Goal: Task Accomplishment & Management: Use online tool/utility

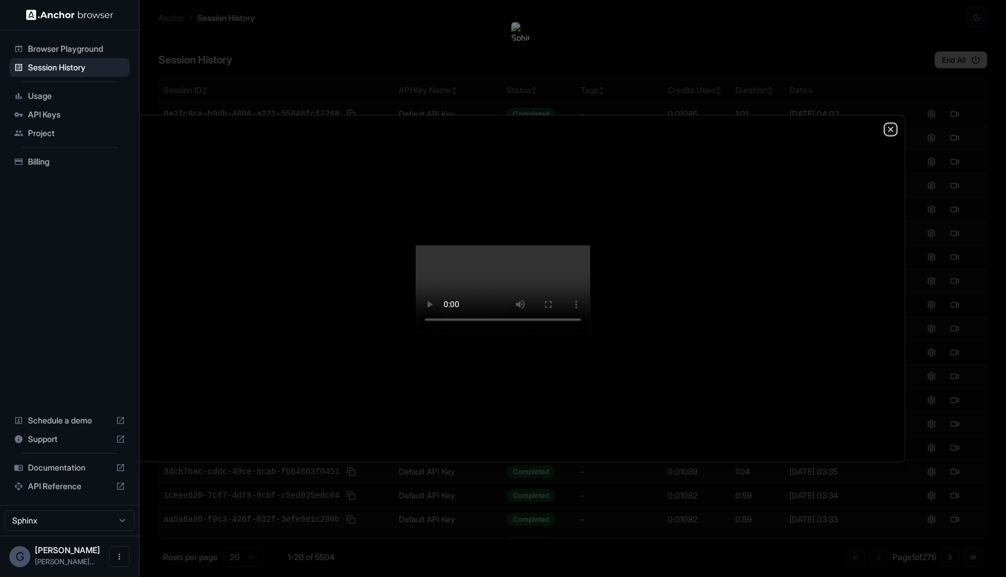
click at [894, 125] on icon "button" at bounding box center [890, 129] width 9 height 9
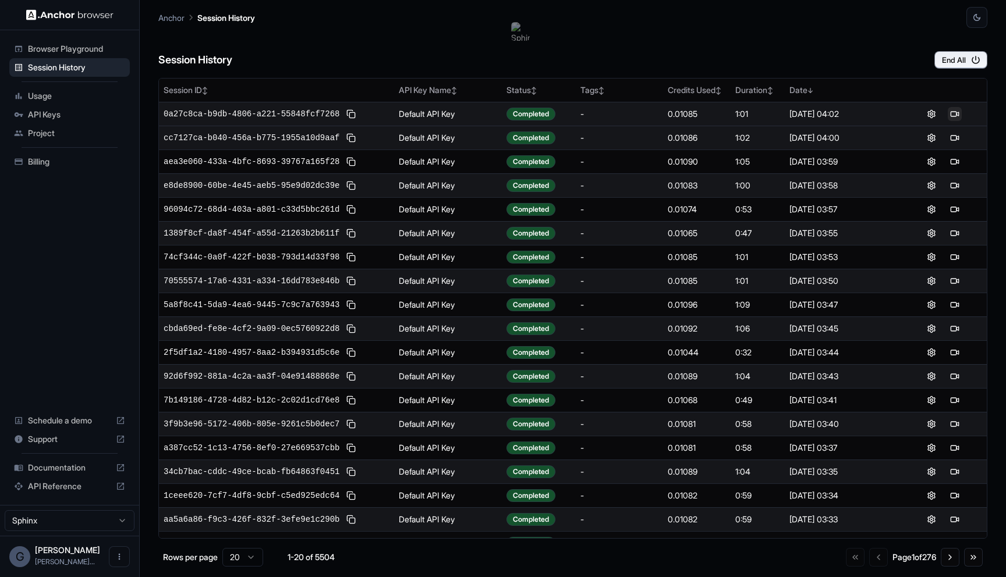
click at [956, 111] on button at bounding box center [955, 114] width 14 height 14
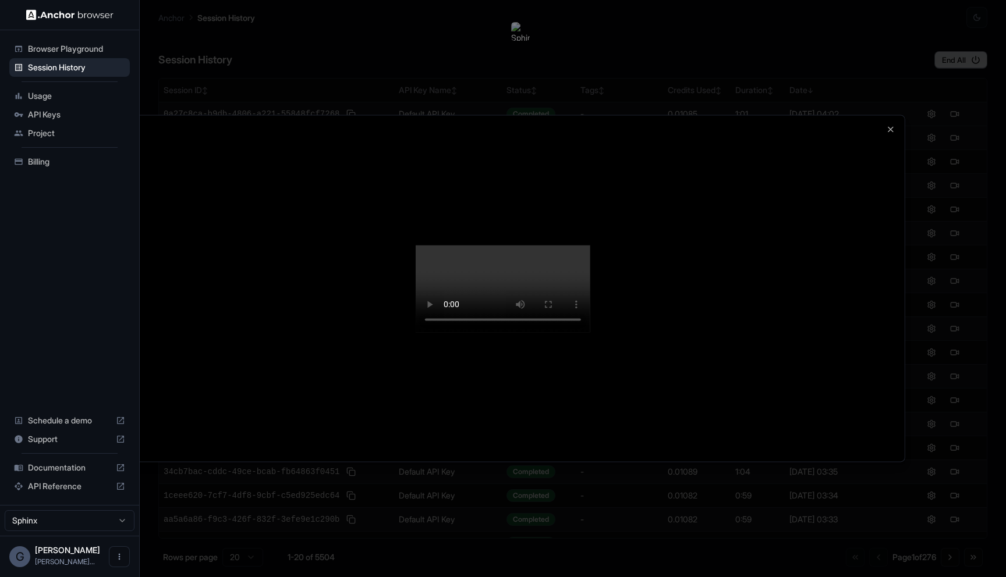
click at [590, 330] on video at bounding box center [503, 288] width 175 height 87
click at [881, 115] on div at bounding box center [502, 288] width 803 height 346
click at [878, 115] on div at bounding box center [502, 288] width 803 height 346
click at [887, 125] on icon "button" at bounding box center [890, 129] width 9 height 9
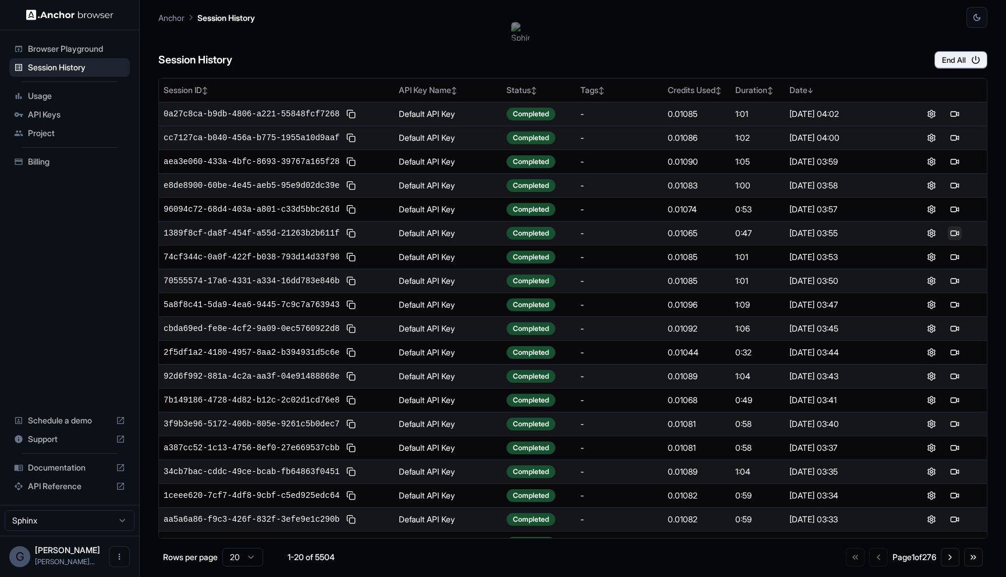
click at [951, 238] on button at bounding box center [955, 233] width 14 height 14
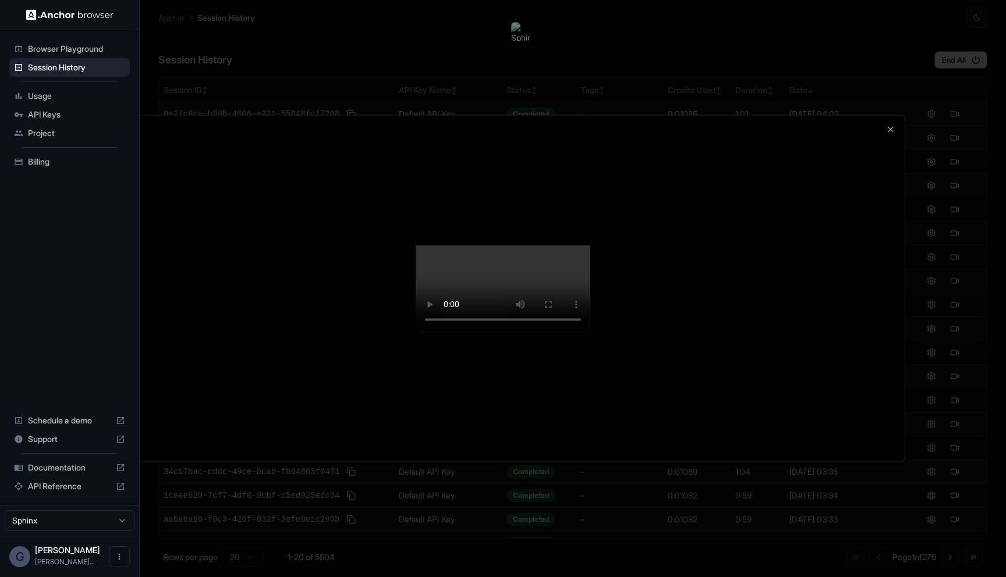
click at [951, 238] on div at bounding box center [503, 288] width 1006 height 577
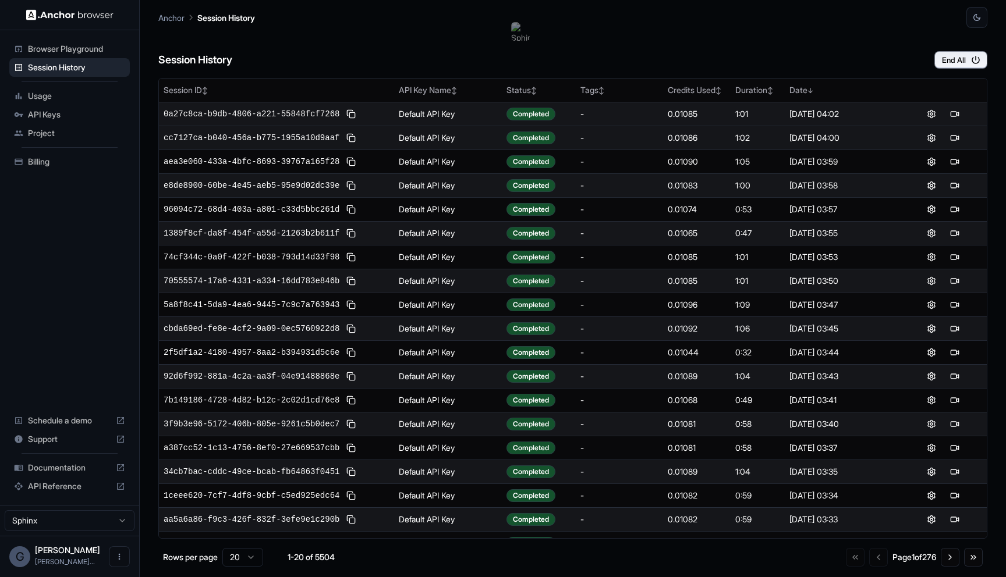
click at [951, 238] on button at bounding box center [955, 233] width 14 height 14
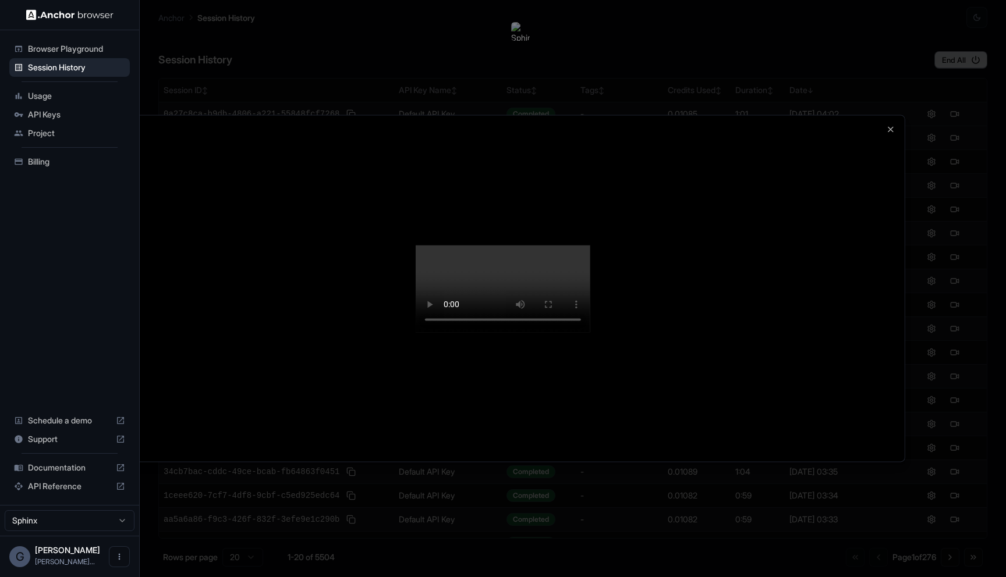
click at [590, 332] on video at bounding box center [503, 288] width 175 height 87
click at [884, 115] on div at bounding box center [502, 288] width 803 height 346
click at [888, 125] on icon "button" at bounding box center [890, 129] width 9 height 9
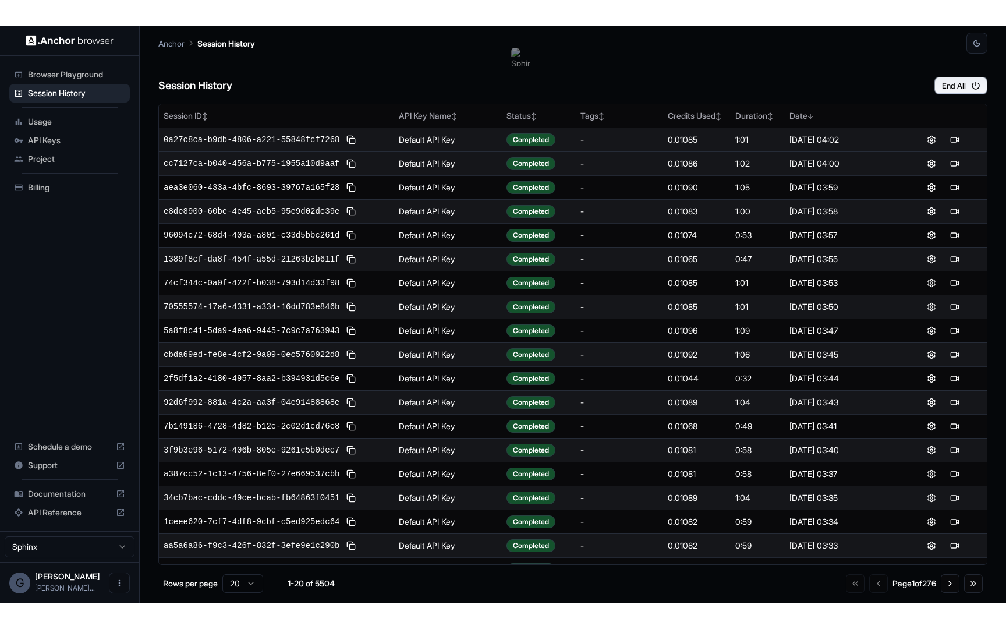
scroll to position [40, 0]
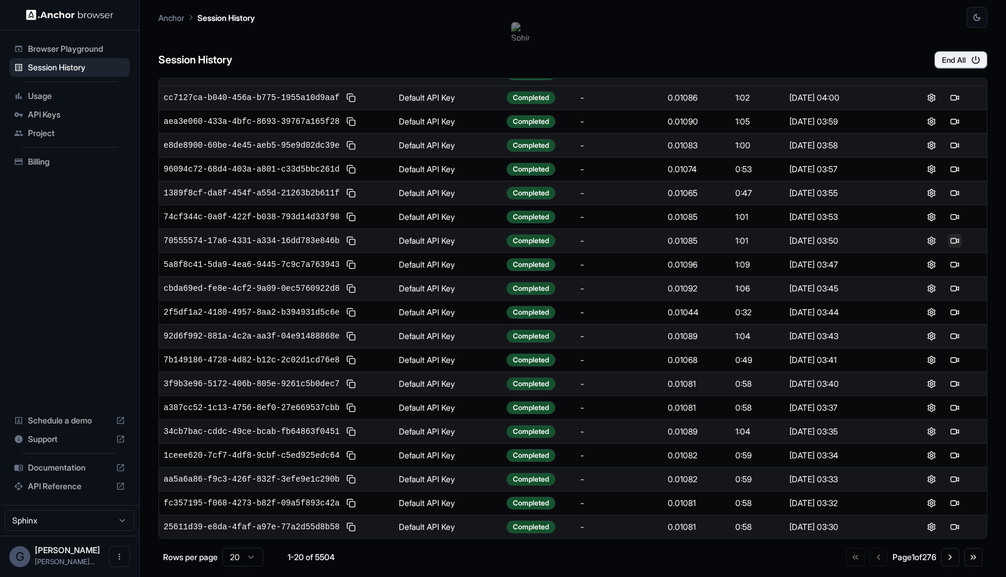
click at [952, 240] on button at bounding box center [955, 241] width 14 height 14
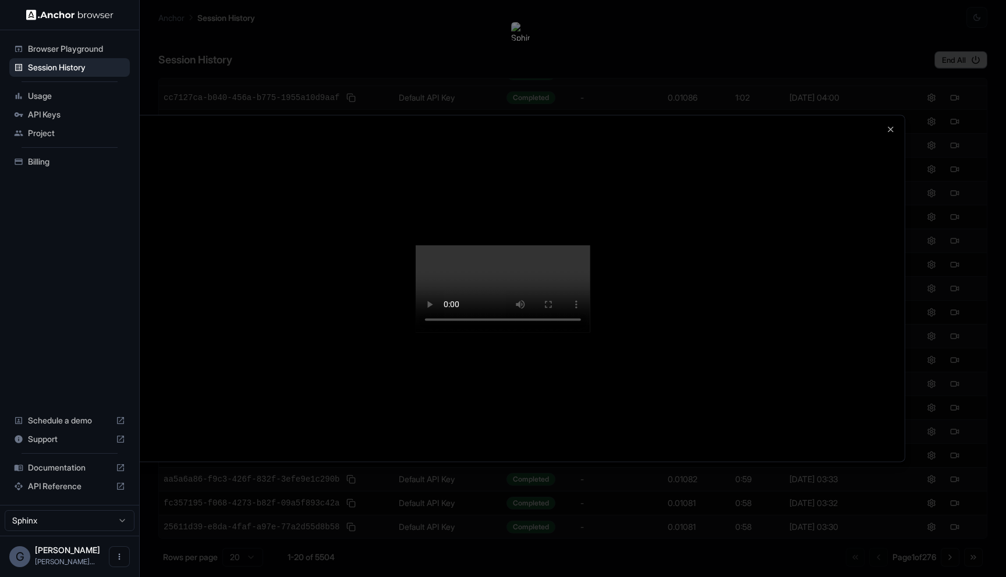
click at [590, 332] on video at bounding box center [503, 288] width 175 height 87
click at [891, 115] on div at bounding box center [502, 288] width 803 height 346
click at [892, 115] on div at bounding box center [502, 288] width 803 height 346
click at [890, 125] on icon "button" at bounding box center [890, 129] width 9 height 9
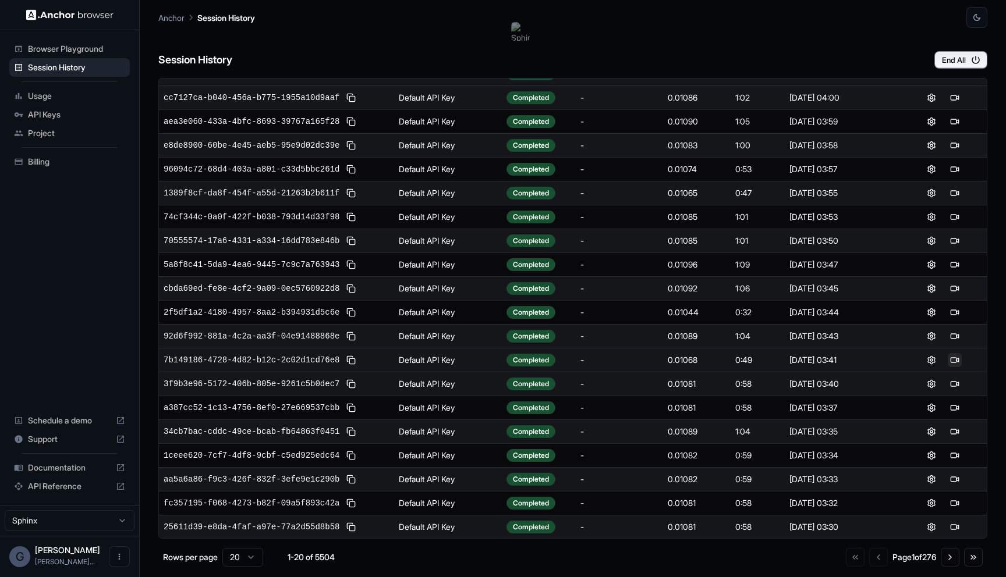
click at [952, 359] on button at bounding box center [955, 360] width 14 height 14
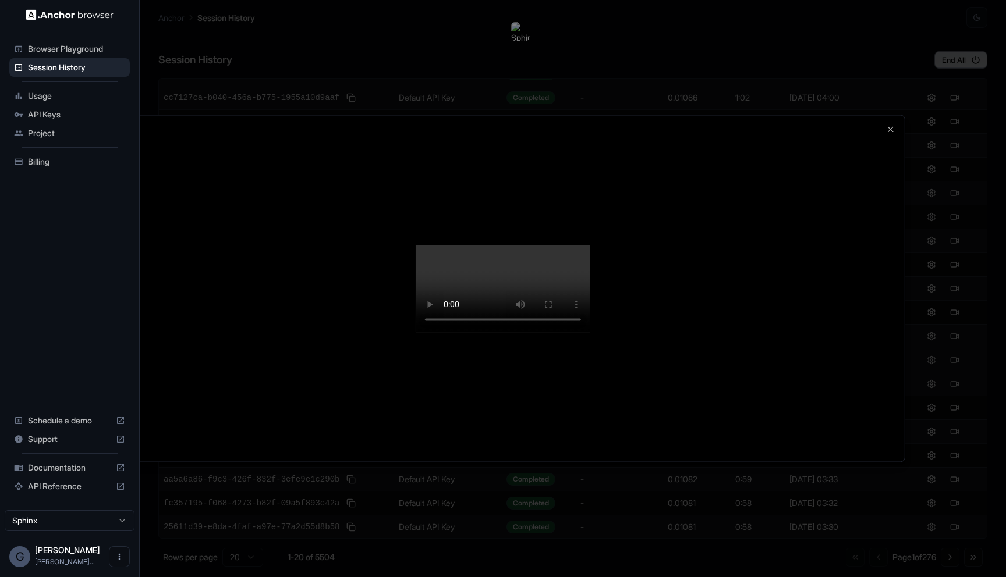
click at [590, 332] on video at bounding box center [503, 288] width 175 height 87
click at [895, 115] on div at bounding box center [502, 288] width 803 height 346
click at [890, 125] on icon "button" at bounding box center [890, 129] width 9 height 9
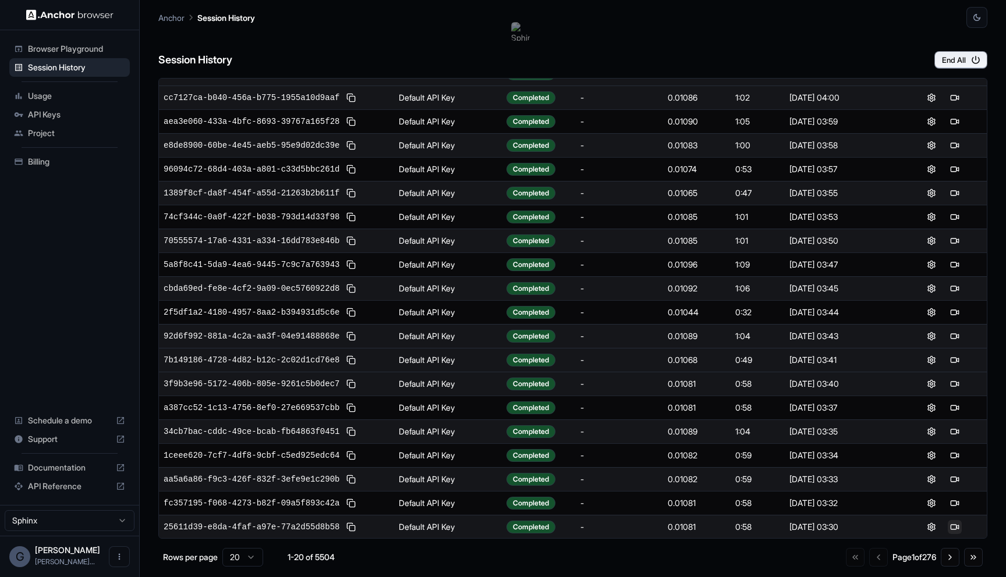
click at [957, 525] on button at bounding box center [955, 527] width 14 height 14
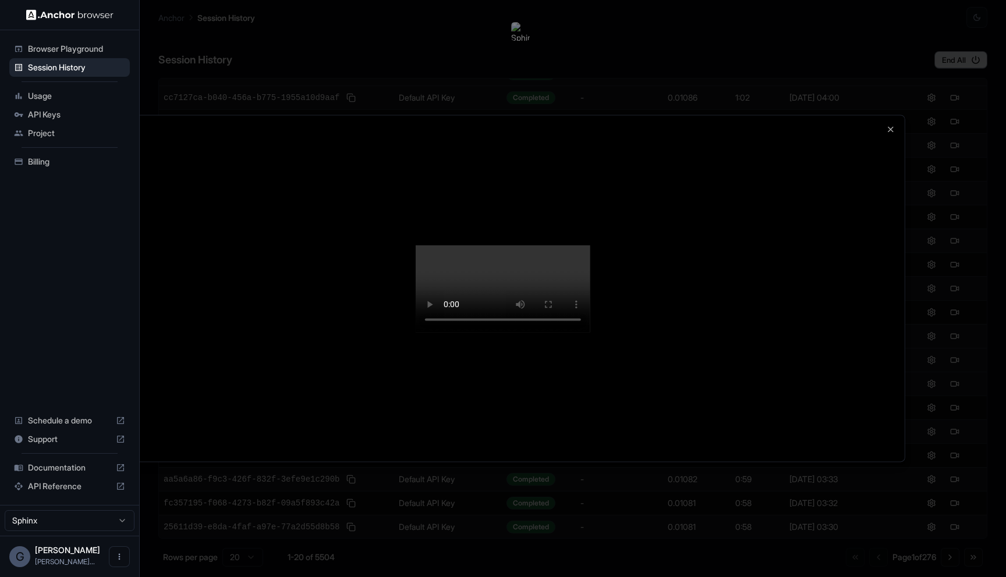
click at [890, 115] on div at bounding box center [502, 288] width 803 height 346
click at [890, 127] on icon "button" at bounding box center [890, 129] width 5 height 5
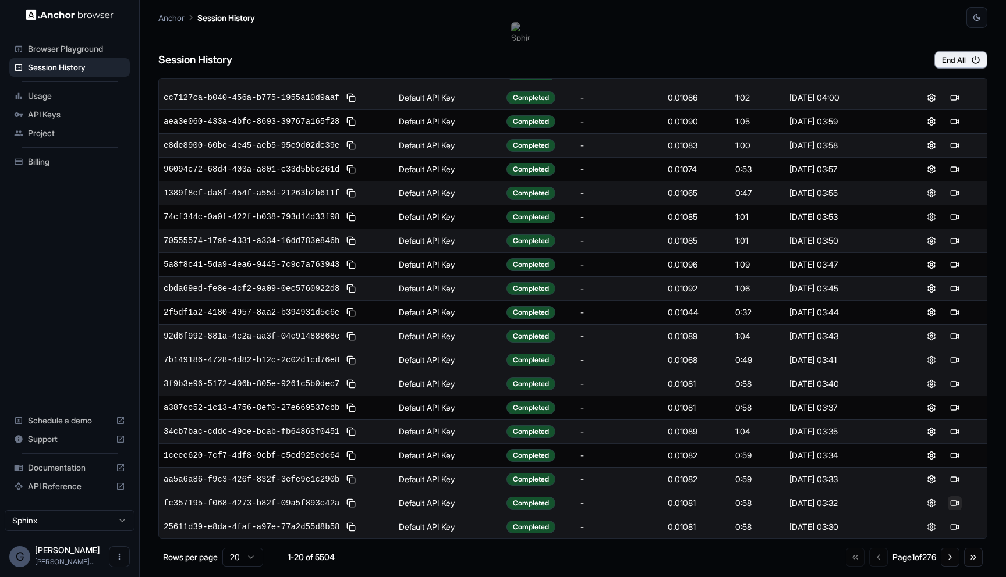
click at [949, 503] on button at bounding box center [955, 504] width 14 height 14
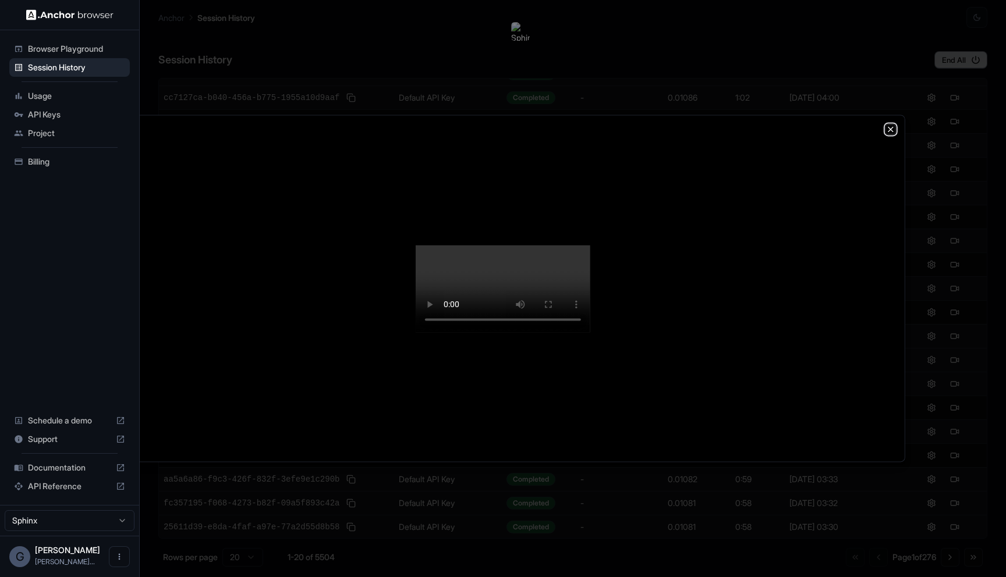
click at [890, 127] on icon "button" at bounding box center [890, 129] width 5 height 5
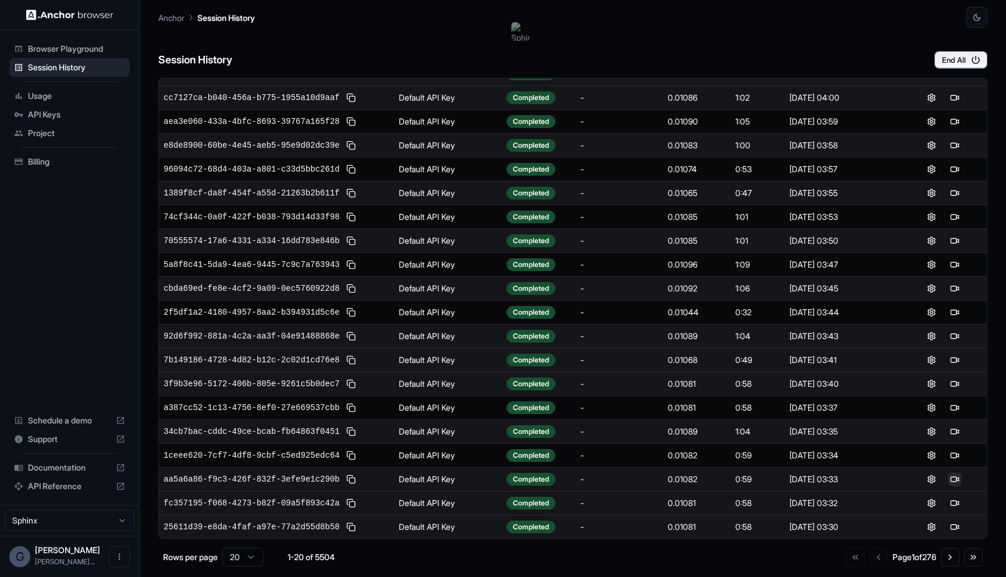
click at [955, 474] on button at bounding box center [955, 480] width 14 height 14
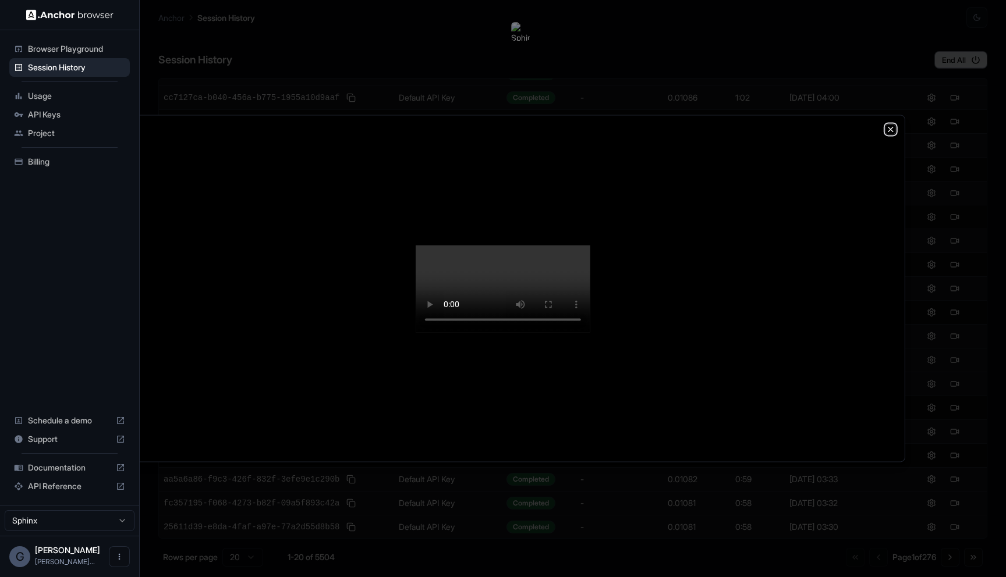
click at [890, 127] on icon "button" at bounding box center [890, 129] width 5 height 5
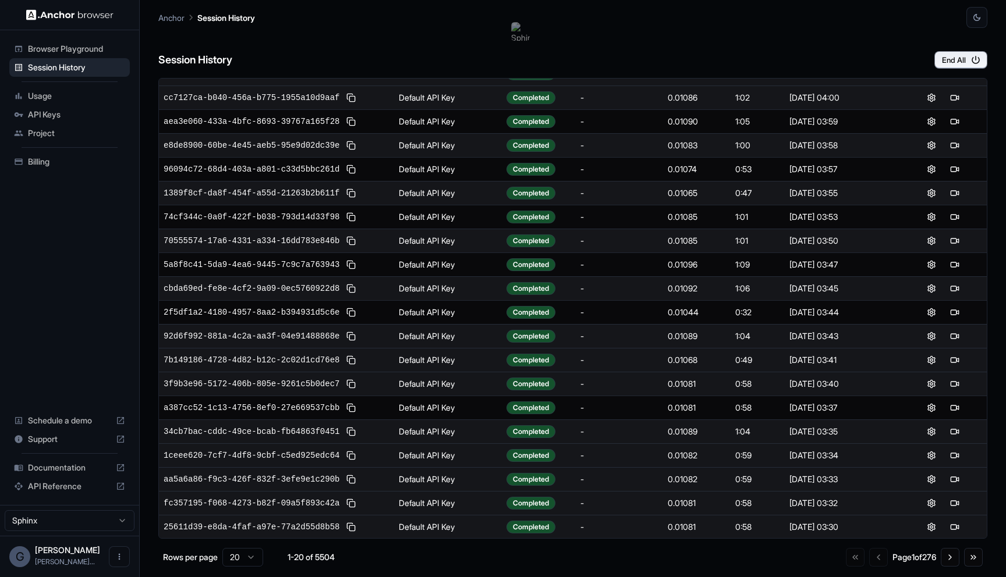
click at [956, 445] on td at bounding box center [942, 456] width 87 height 24
click at [956, 449] on button at bounding box center [955, 456] width 14 height 14
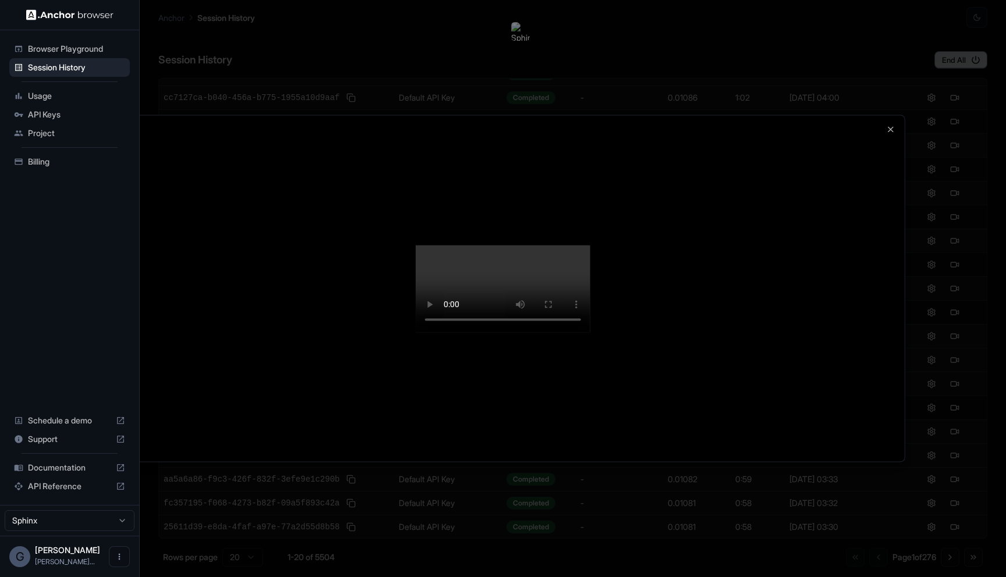
click at [890, 115] on div at bounding box center [502, 288] width 803 height 346
click at [892, 127] on icon "button" at bounding box center [890, 129] width 5 height 5
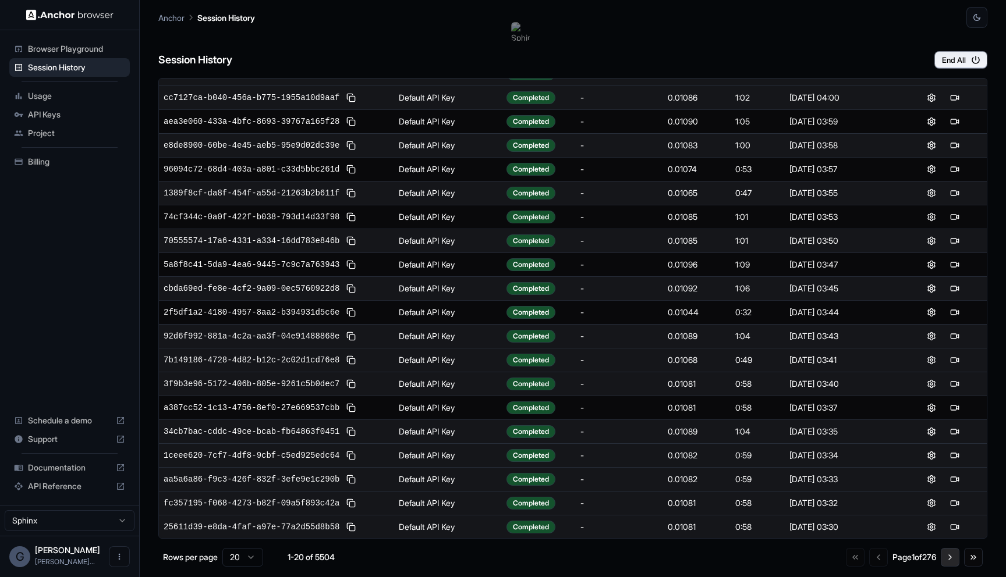
click at [950, 556] on button "Go to next page" at bounding box center [950, 557] width 19 height 19
click at [954, 193] on button at bounding box center [955, 193] width 14 height 14
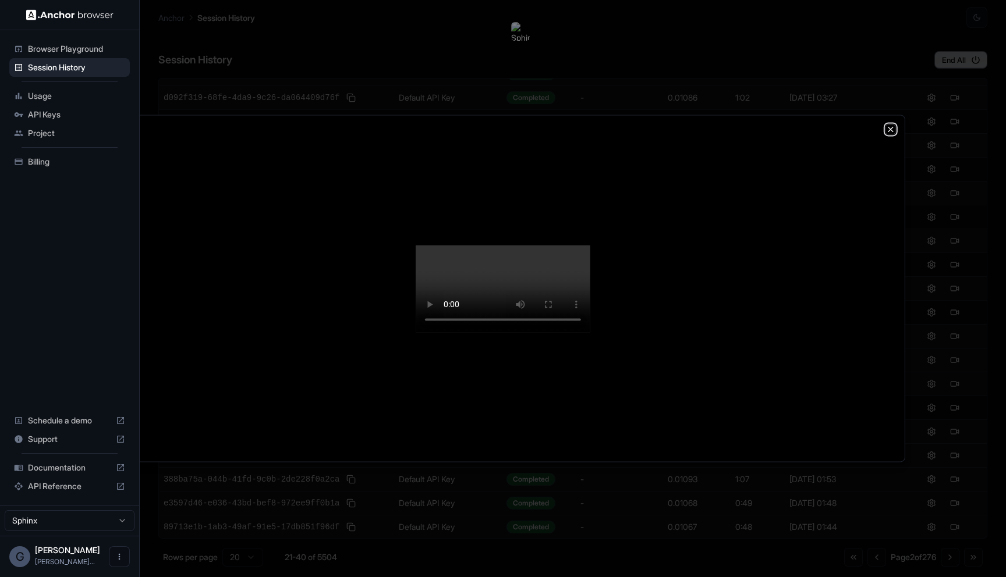
click at [890, 125] on icon "button" at bounding box center [890, 129] width 9 height 9
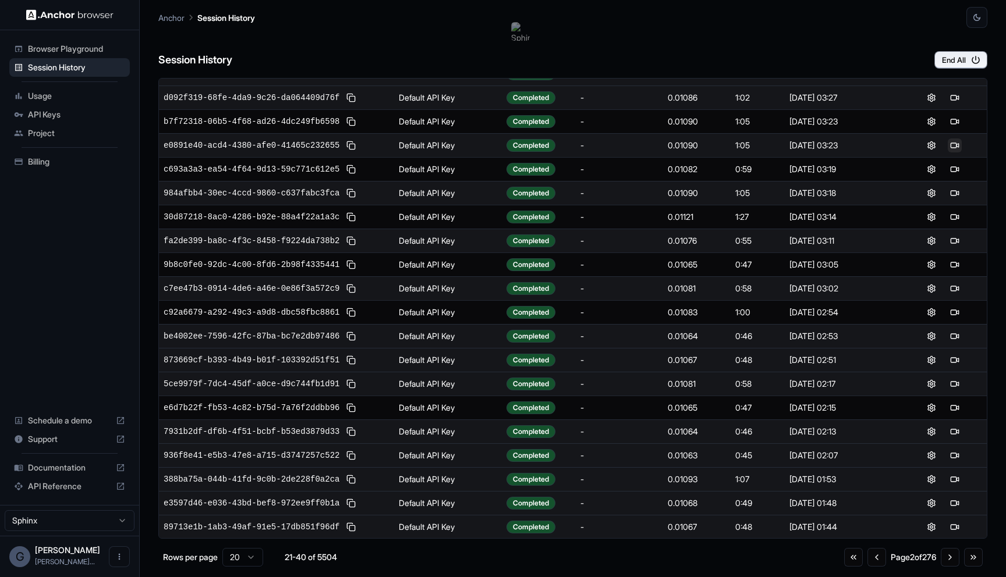
click at [956, 144] on button at bounding box center [955, 146] width 14 height 14
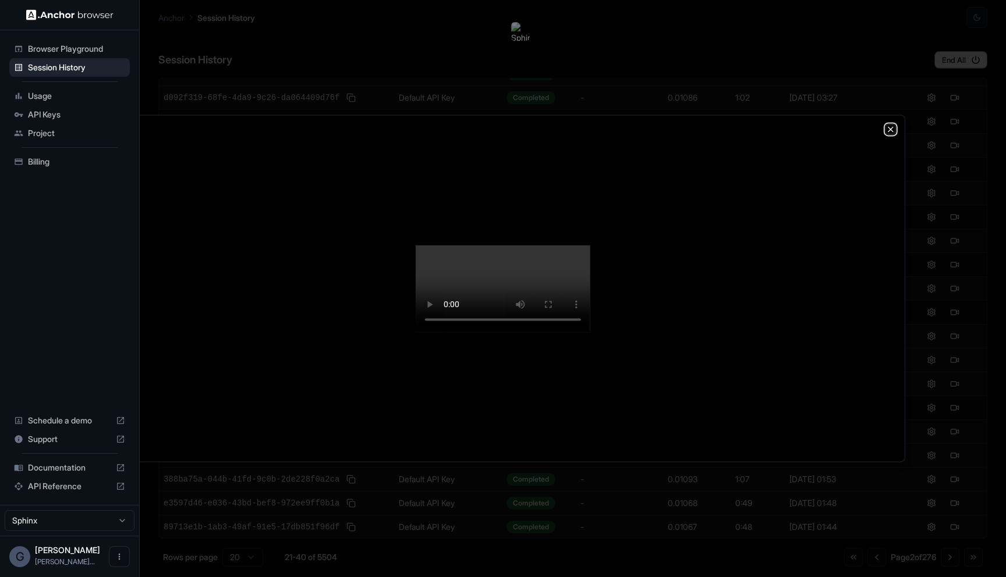
click at [894, 125] on icon "button" at bounding box center [890, 129] width 9 height 9
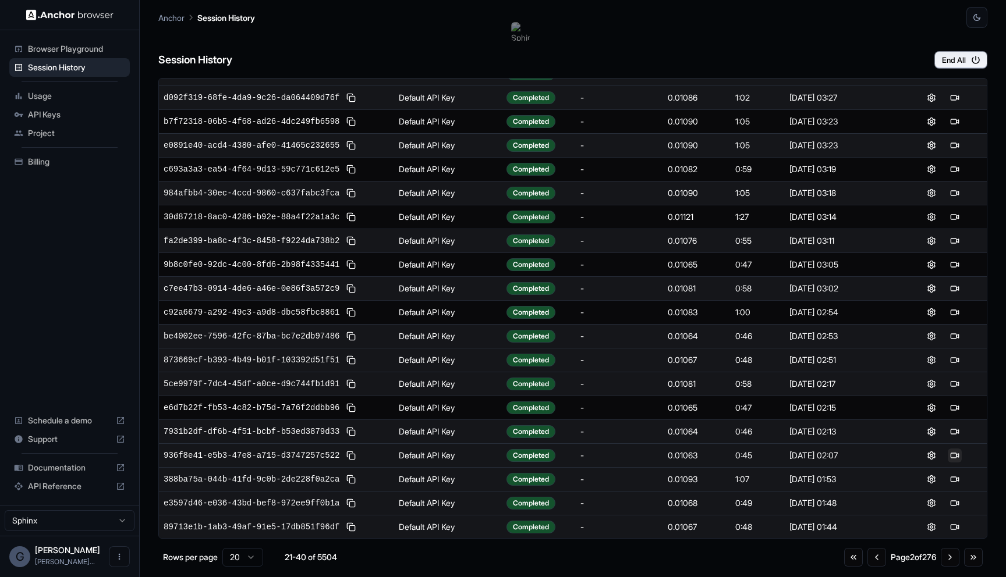
click at [953, 451] on button at bounding box center [955, 456] width 14 height 14
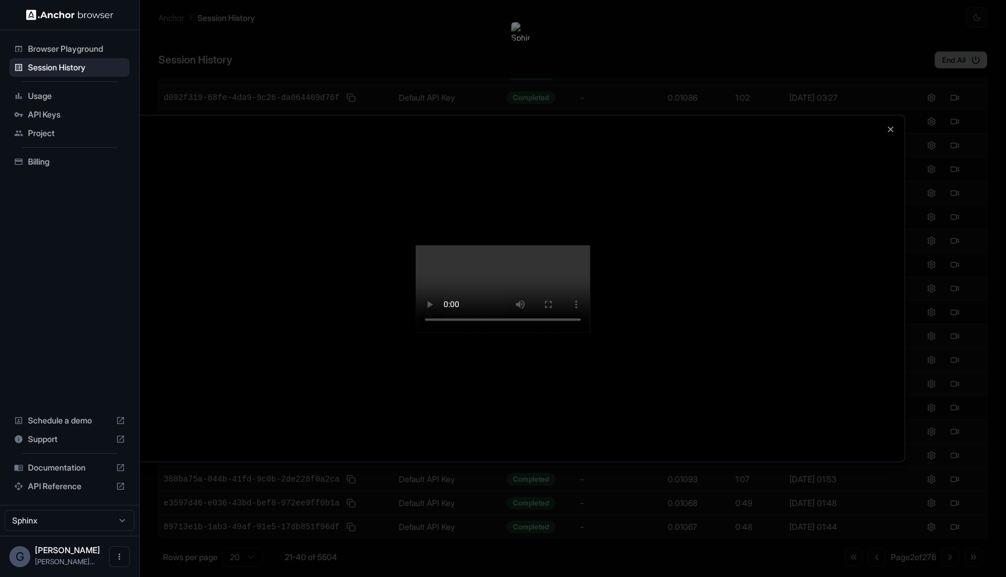
click at [590, 332] on video at bounding box center [503, 288] width 175 height 87
click at [892, 125] on icon "button" at bounding box center [890, 129] width 9 height 9
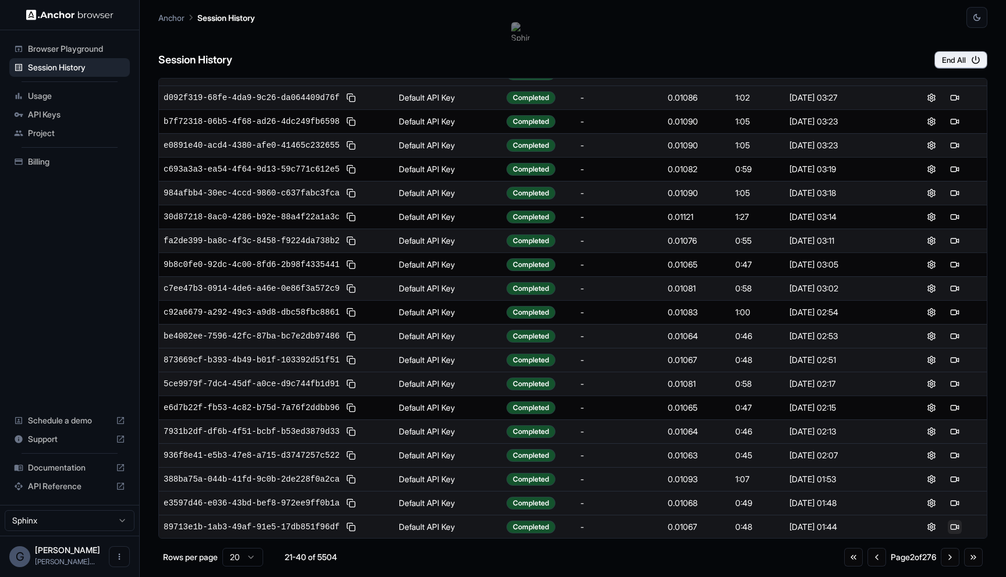
click at [955, 534] on td at bounding box center [942, 527] width 87 height 24
click at [955, 528] on button at bounding box center [955, 527] width 14 height 14
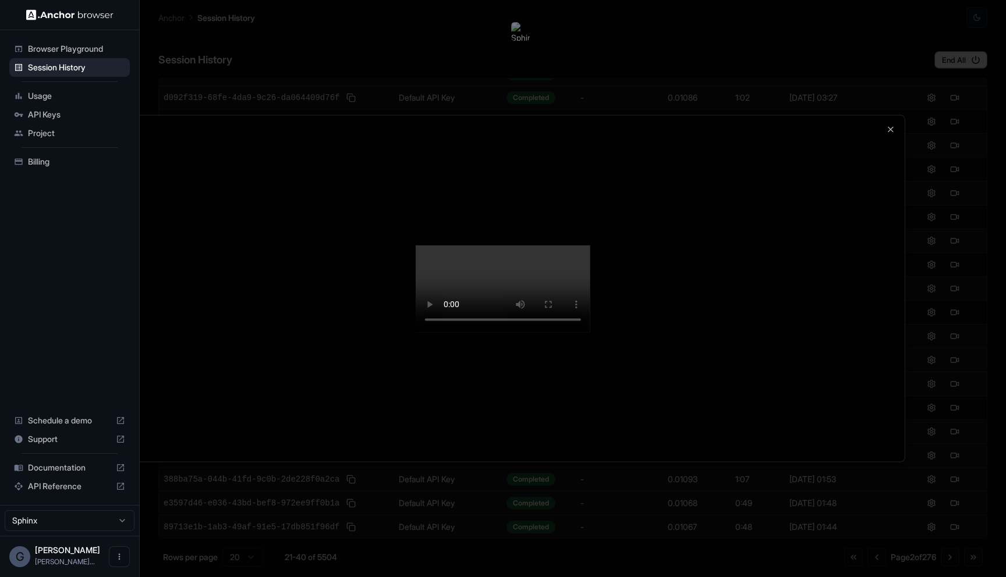
scroll to position [0, 0]
click at [890, 127] on icon "button" at bounding box center [890, 129] width 5 height 5
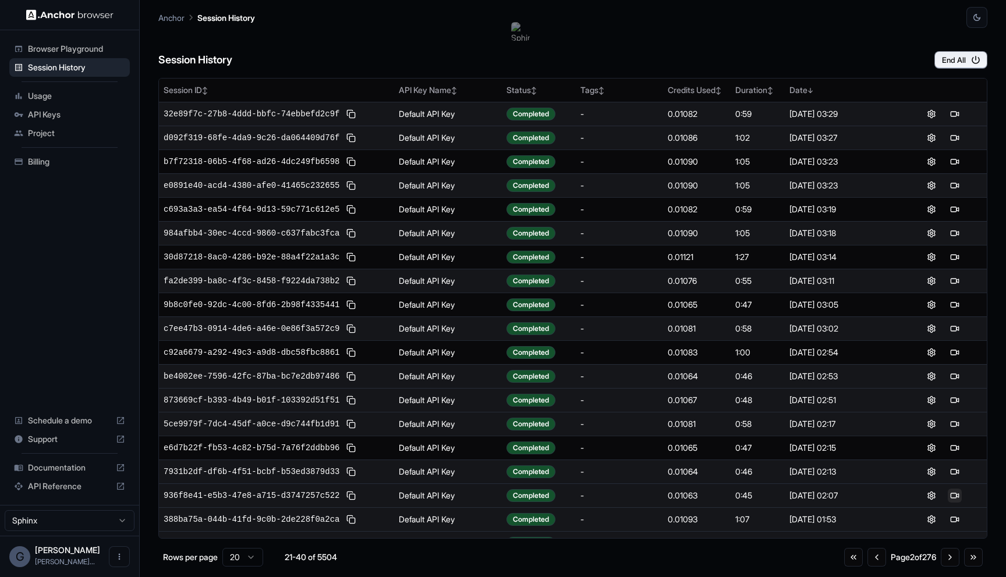
click at [954, 498] on button at bounding box center [955, 496] width 14 height 14
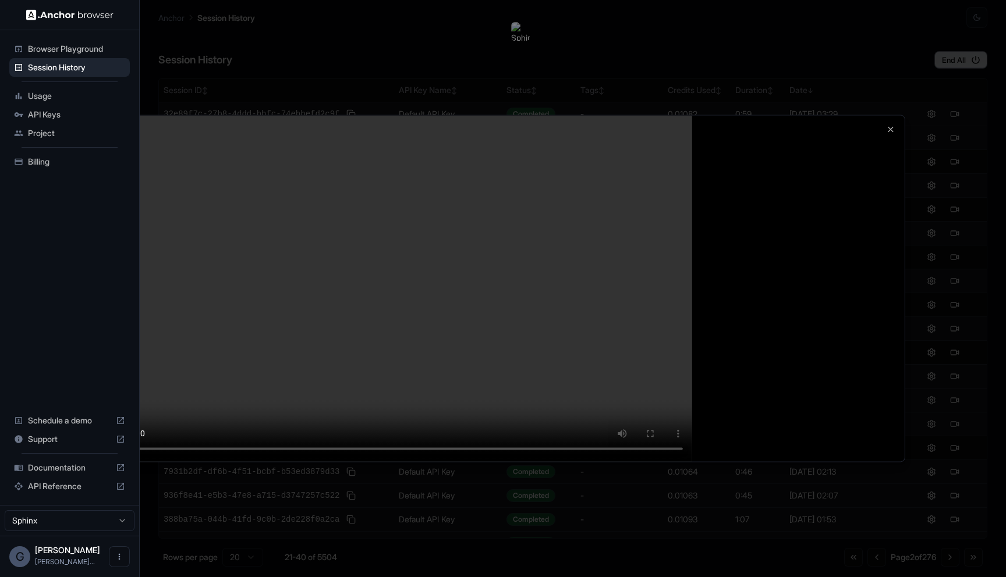
click at [961, 449] on div at bounding box center [503, 288] width 1006 height 577
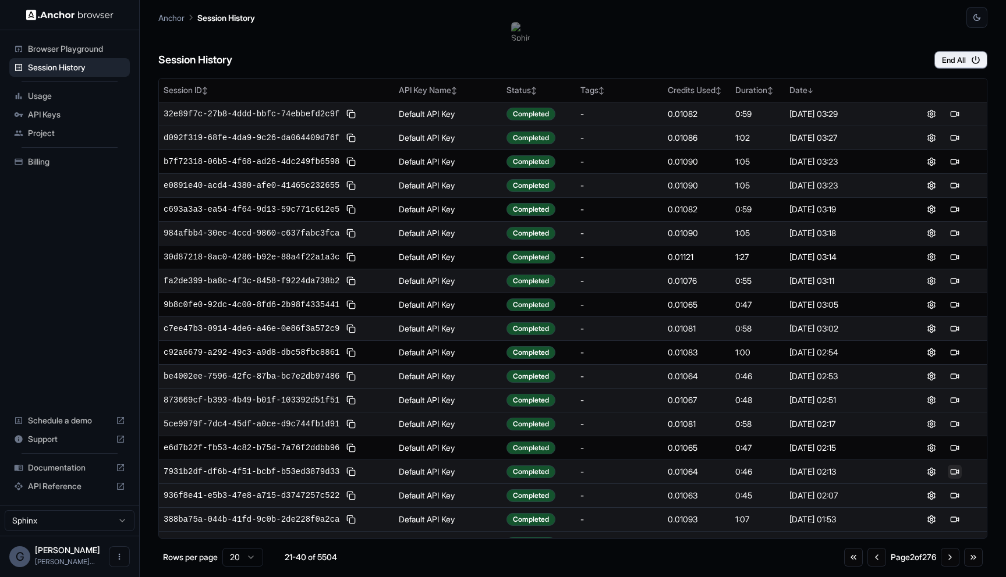
click at [956, 472] on button at bounding box center [955, 472] width 14 height 14
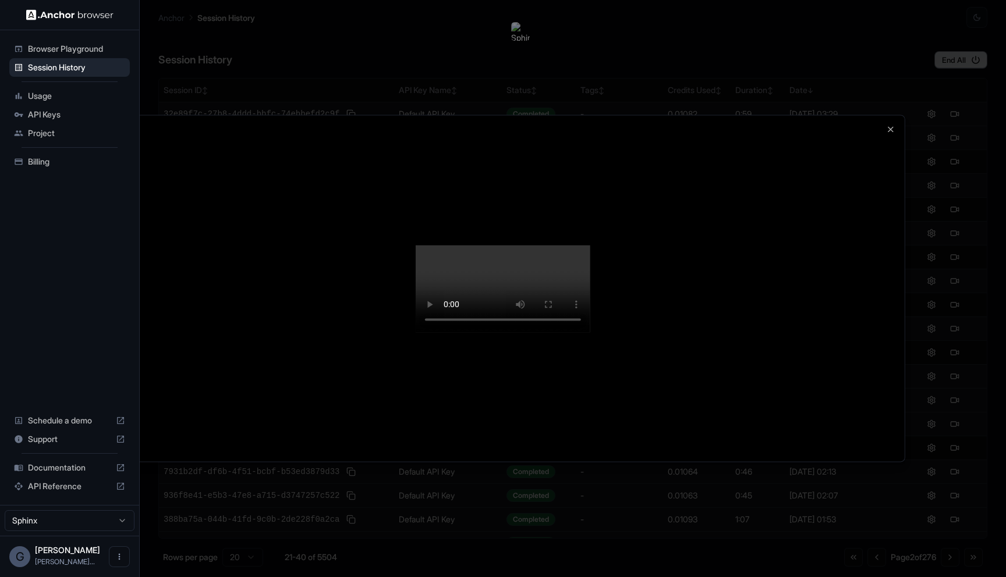
click at [910, 483] on div at bounding box center [503, 288] width 1006 height 577
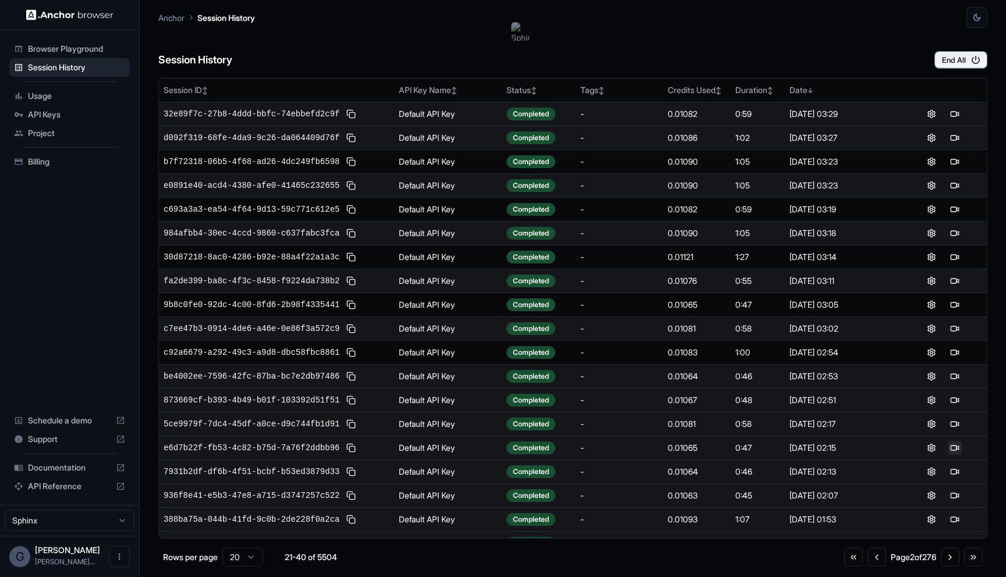
click at [959, 449] on button at bounding box center [955, 448] width 14 height 14
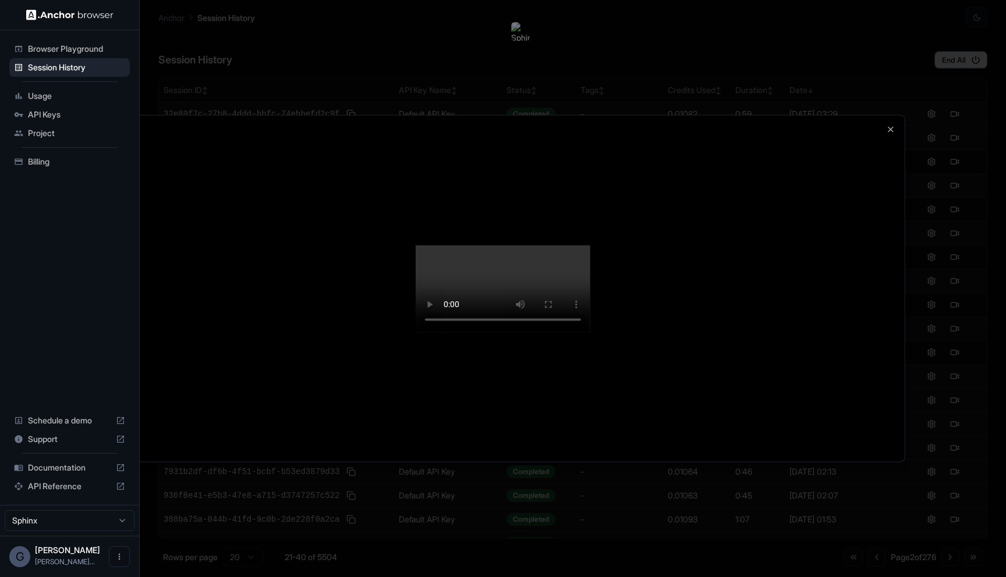
click at [945, 392] on div at bounding box center [503, 288] width 1006 height 577
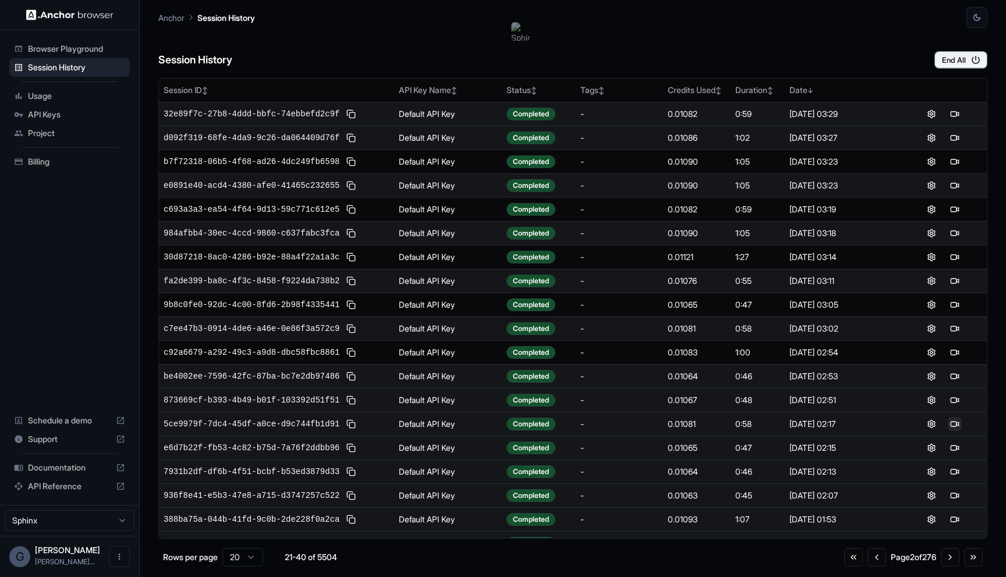
click at [954, 421] on button at bounding box center [955, 424] width 14 height 14
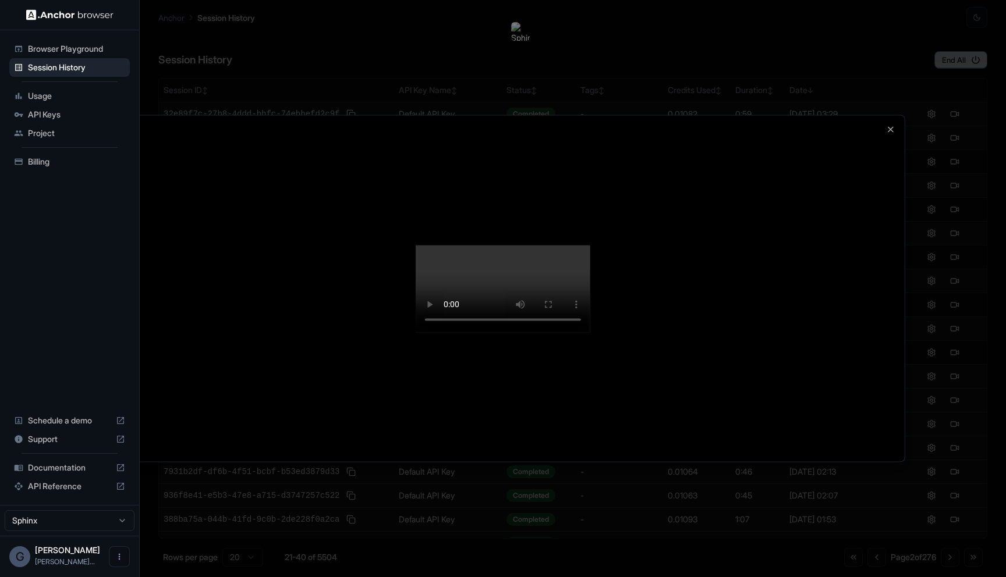
click at [590, 332] on video at bounding box center [503, 288] width 175 height 87
click at [416, 332] on video at bounding box center [503, 288] width 175 height 87
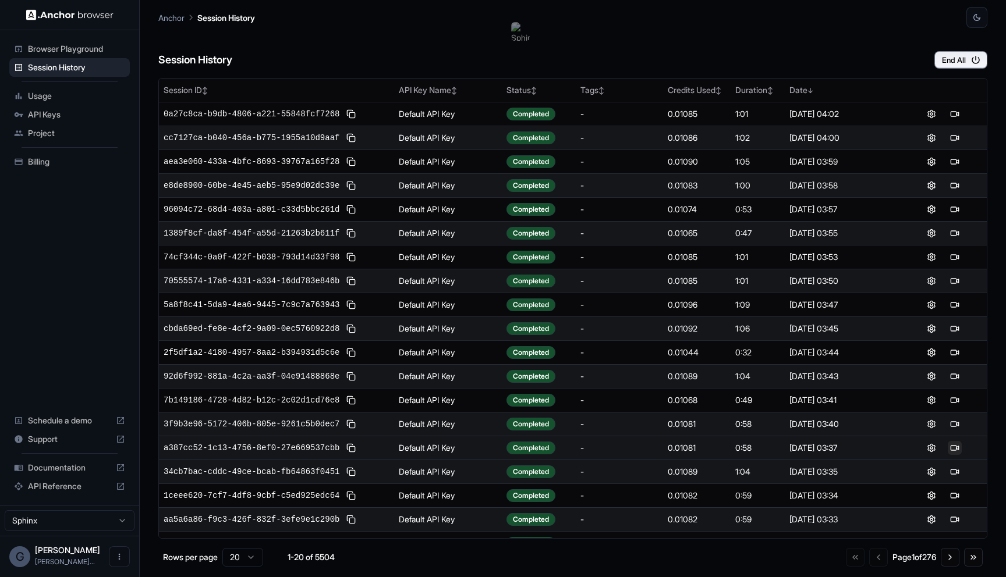
click at [958, 450] on button at bounding box center [955, 448] width 14 height 14
click at [951, 557] on button "Go to next page" at bounding box center [950, 557] width 19 height 19
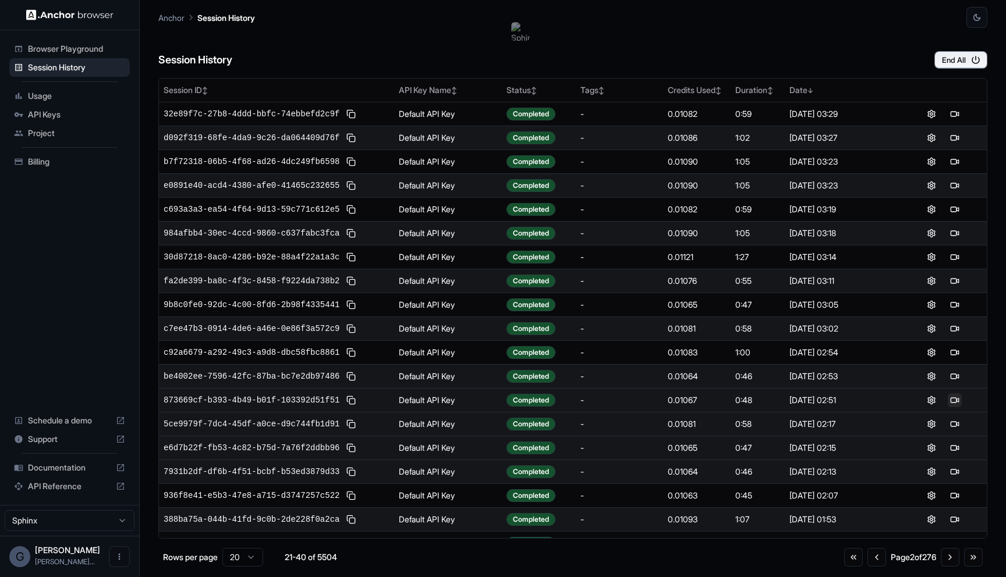
click at [952, 395] on button at bounding box center [955, 401] width 14 height 14
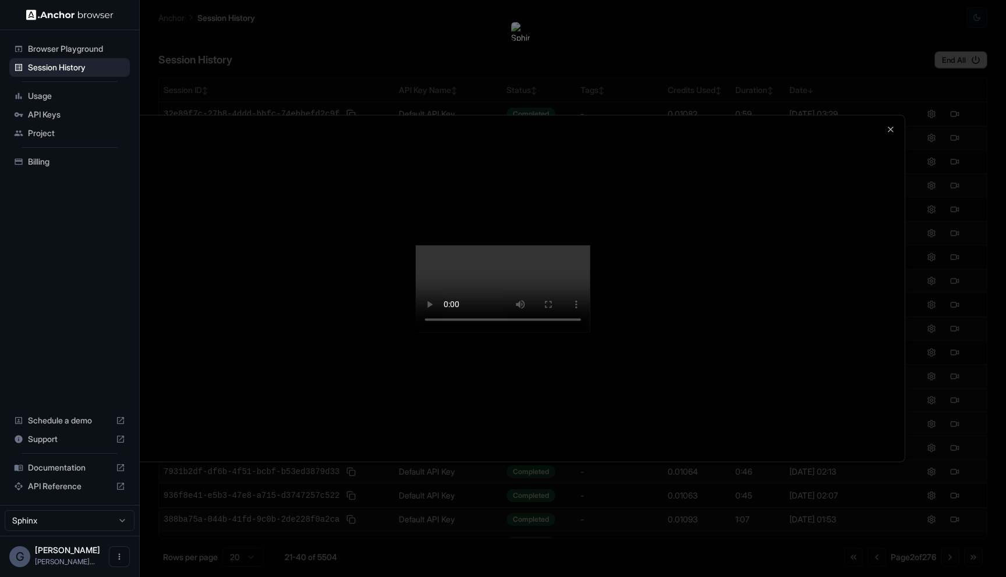
click at [974, 405] on div at bounding box center [503, 288] width 1006 height 577
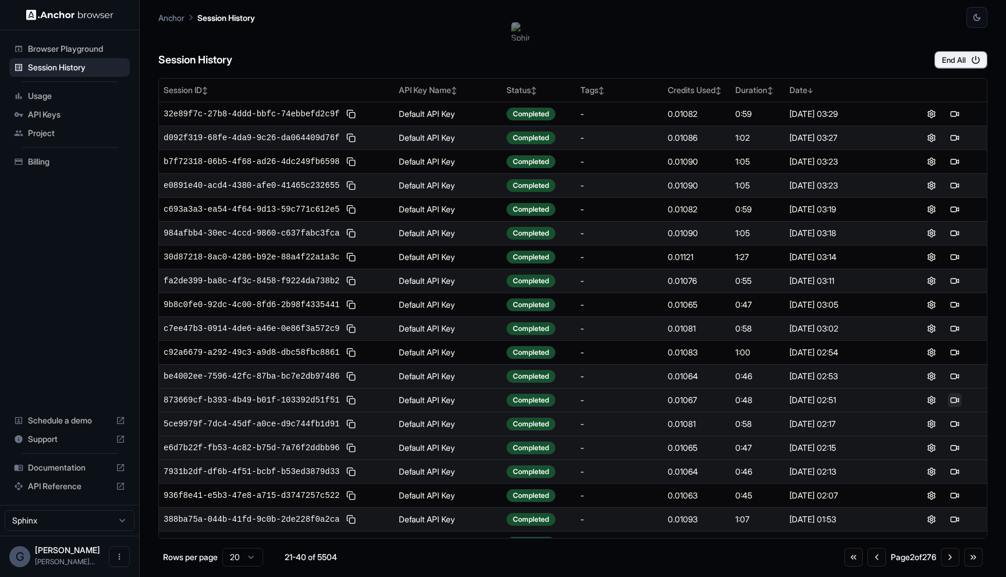
click at [958, 395] on button at bounding box center [955, 401] width 14 height 14
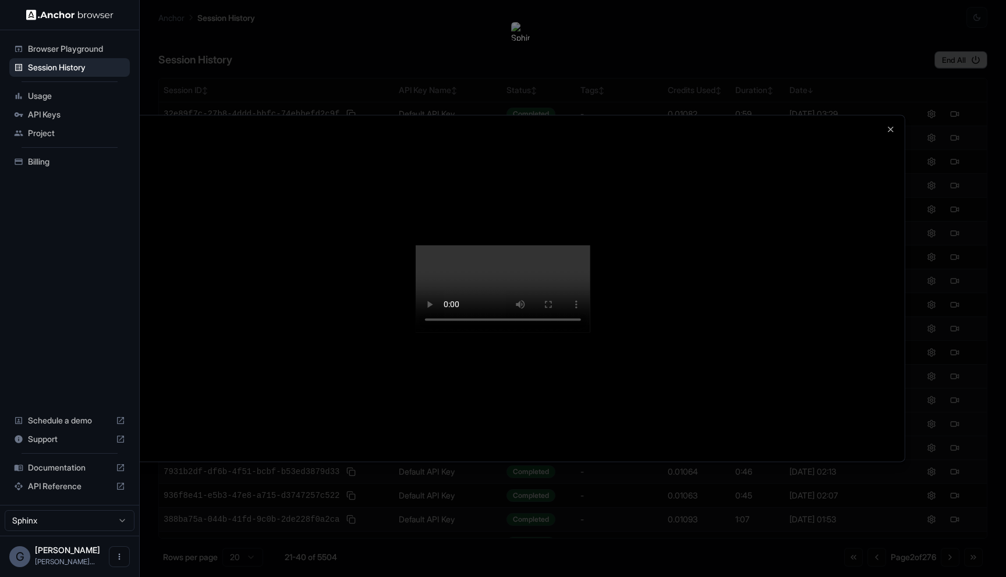
click at [932, 452] on div at bounding box center [503, 288] width 1006 height 577
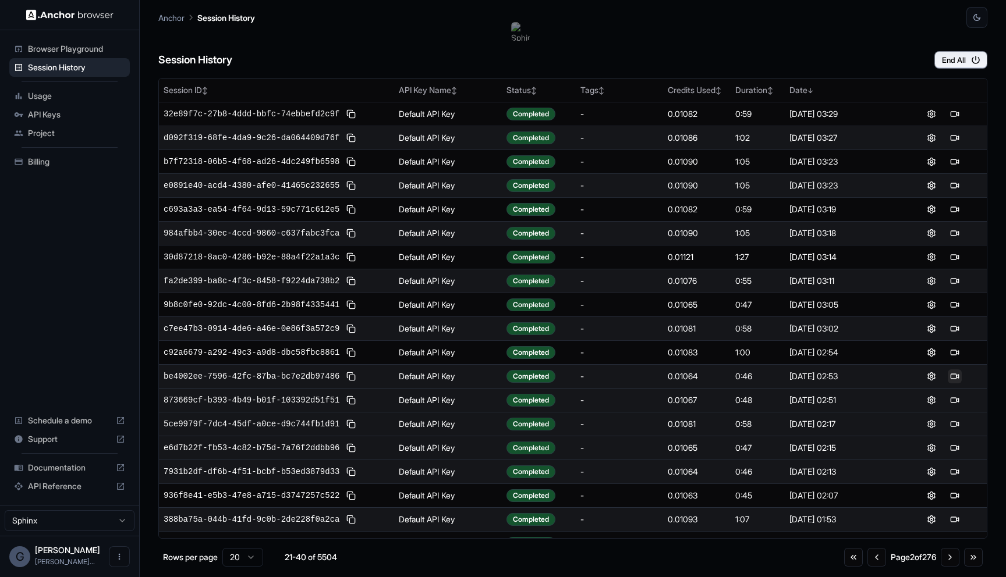
click at [955, 378] on button at bounding box center [955, 377] width 14 height 14
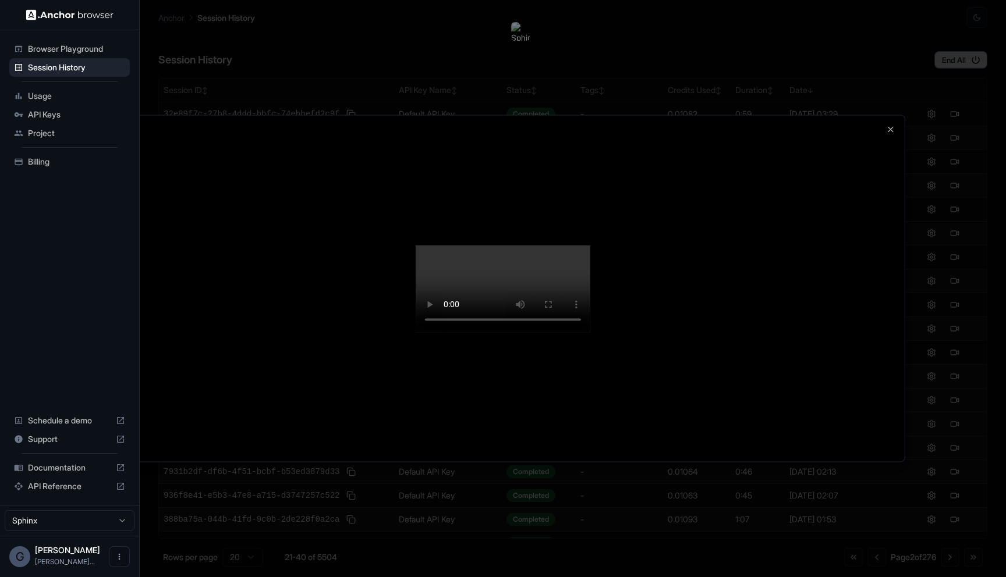
click at [894, 326] on div at bounding box center [502, 288] width 803 height 346
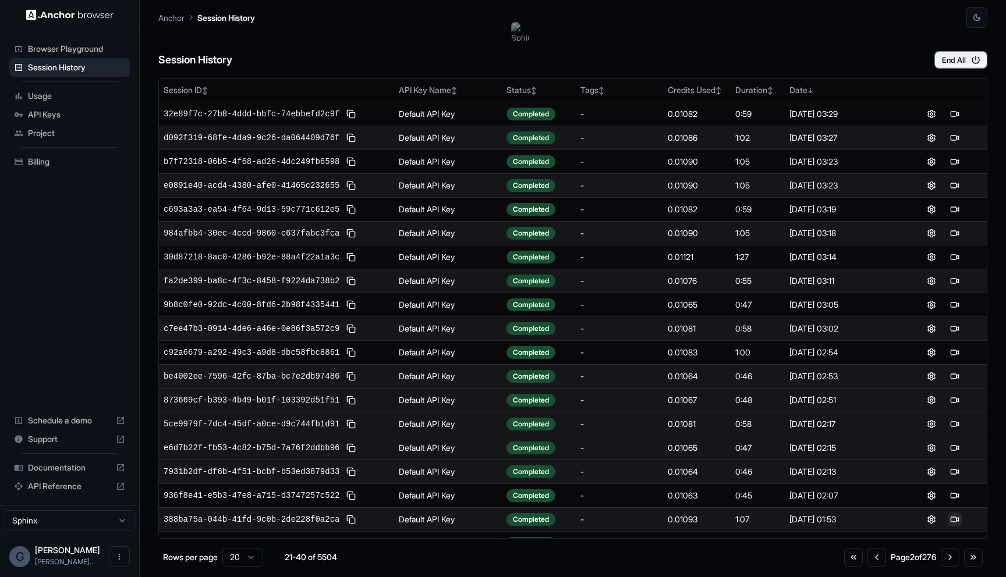
click at [961, 517] on button at bounding box center [955, 520] width 14 height 14
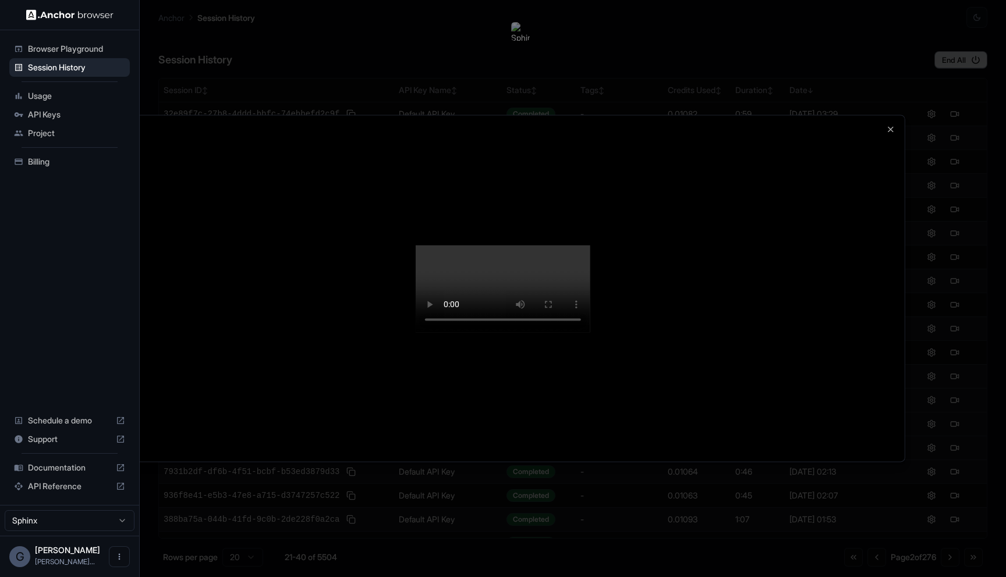
click at [912, 477] on div at bounding box center [503, 288] width 1006 height 577
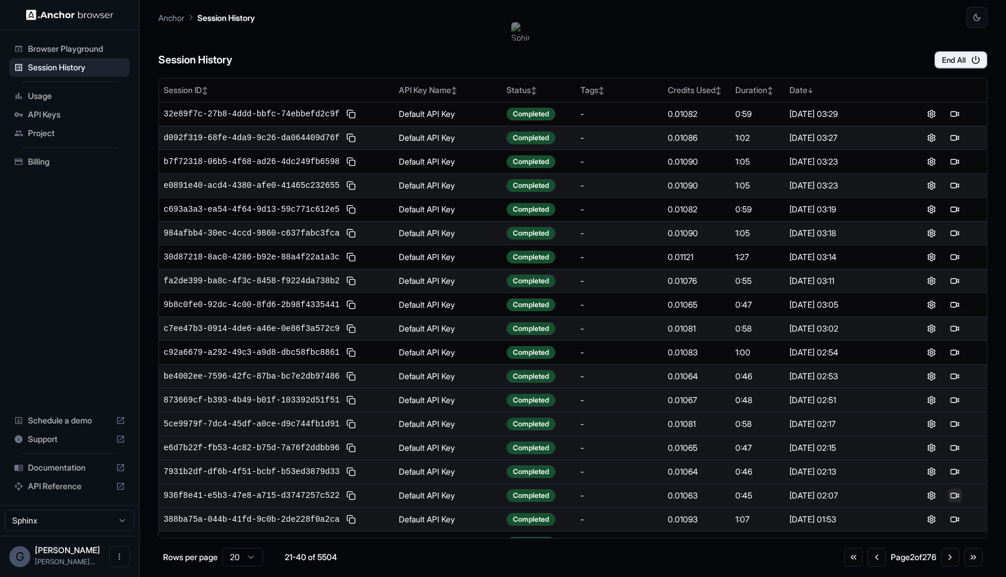
click at [951, 495] on button at bounding box center [955, 496] width 14 height 14
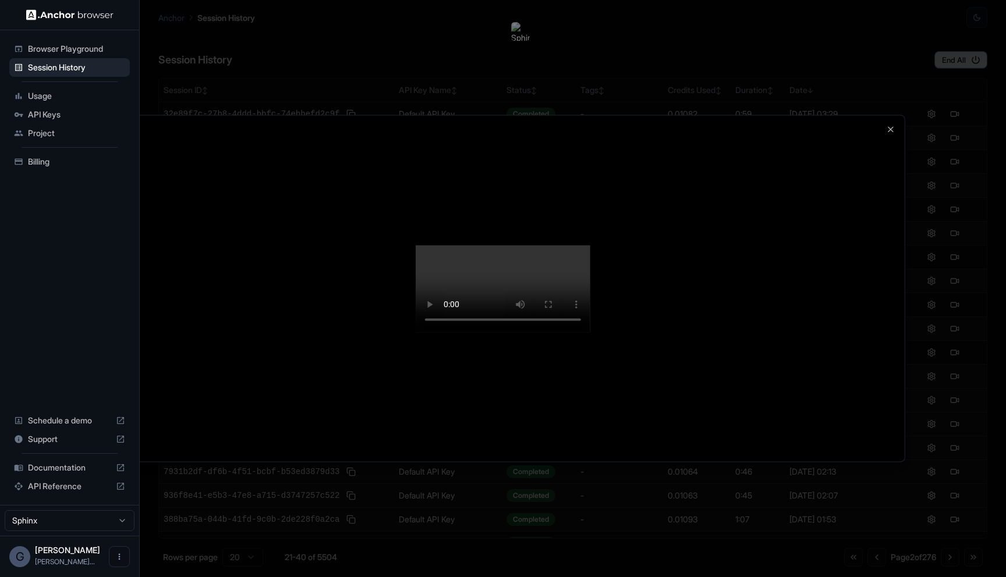
click at [920, 495] on div at bounding box center [503, 288] width 1006 height 577
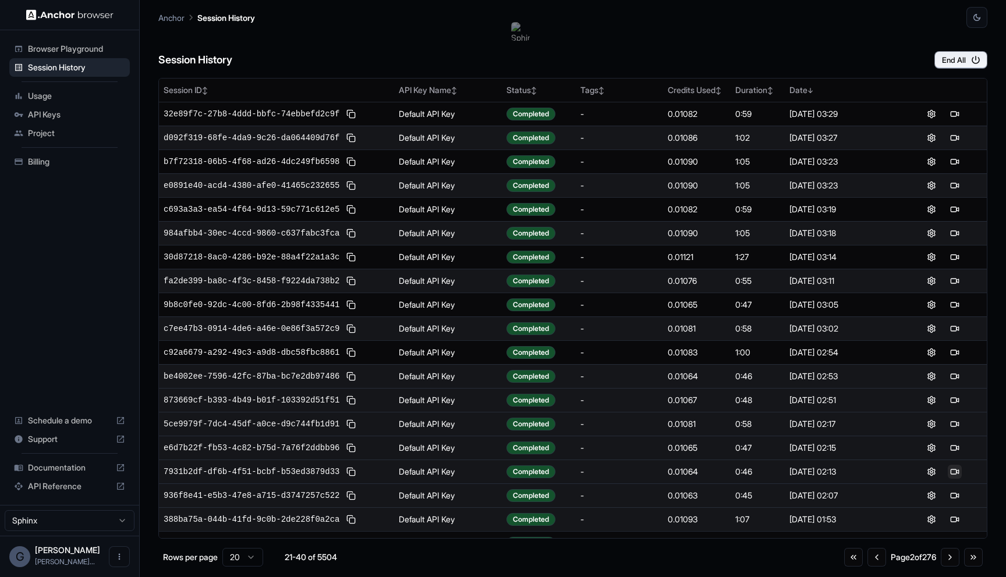
click at [956, 470] on button at bounding box center [955, 472] width 14 height 14
click at [956, 473] on button at bounding box center [955, 472] width 14 height 14
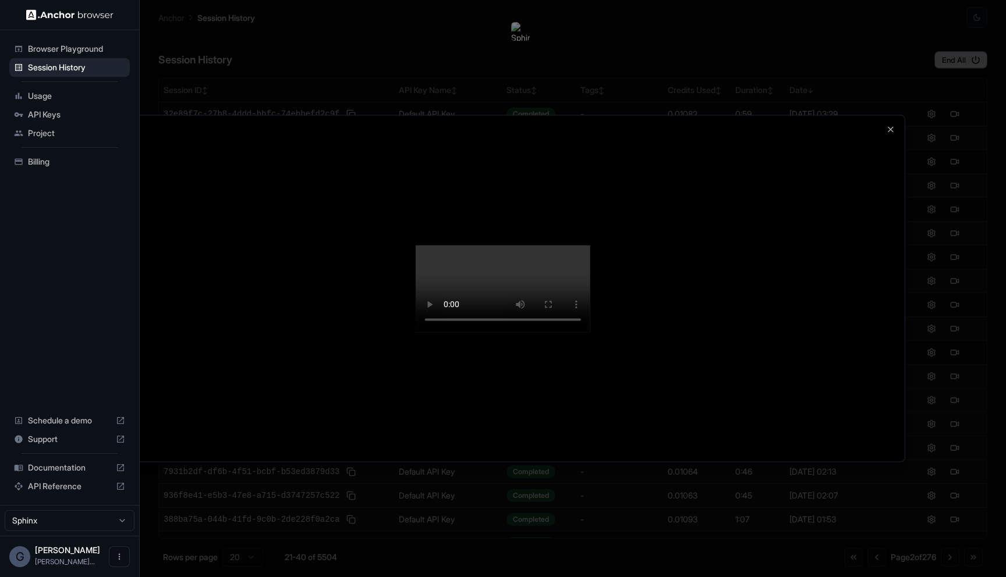
click at [929, 446] on div at bounding box center [503, 288] width 1006 height 577
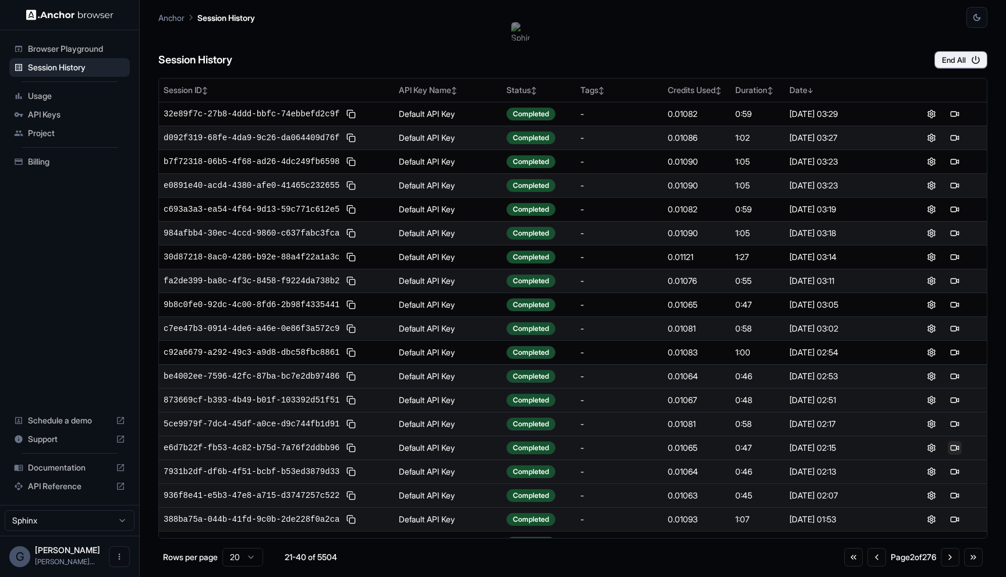
click at [955, 446] on button at bounding box center [955, 448] width 14 height 14
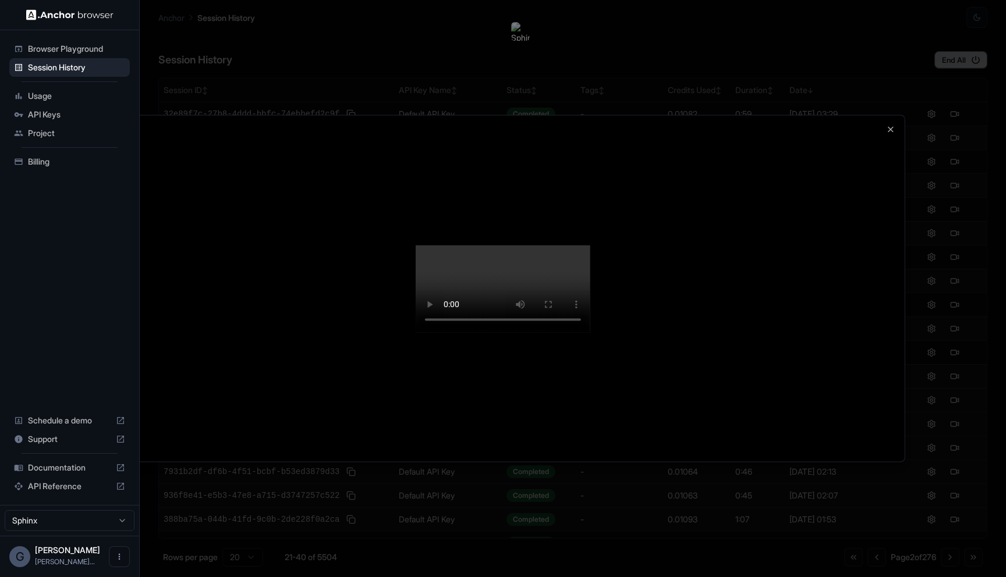
click at [590, 332] on video at bounding box center [503, 288] width 175 height 87
click at [900, 430] on div at bounding box center [502, 288] width 803 height 346
click at [935, 433] on div at bounding box center [503, 288] width 1006 height 577
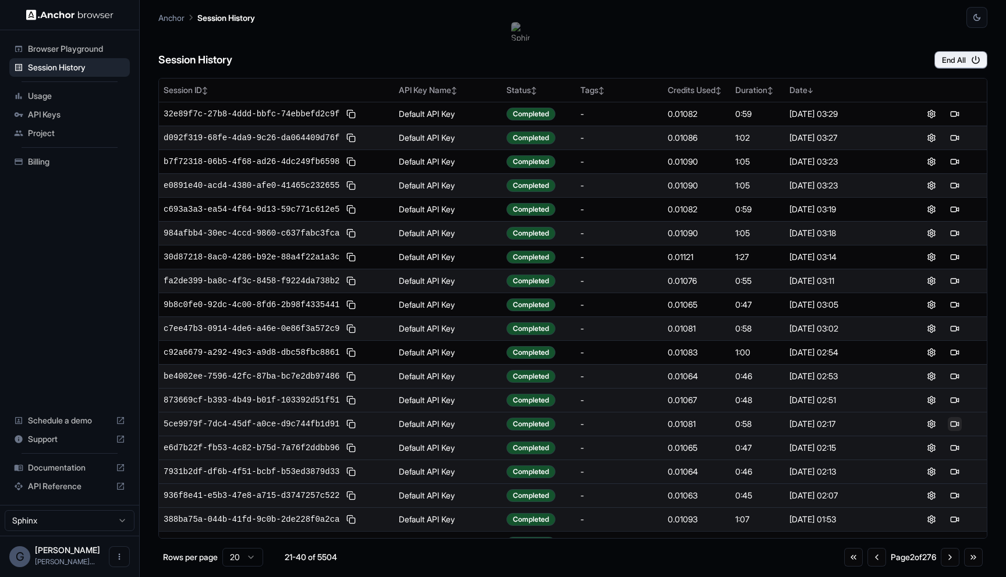
click at [956, 420] on button at bounding box center [955, 424] width 14 height 14
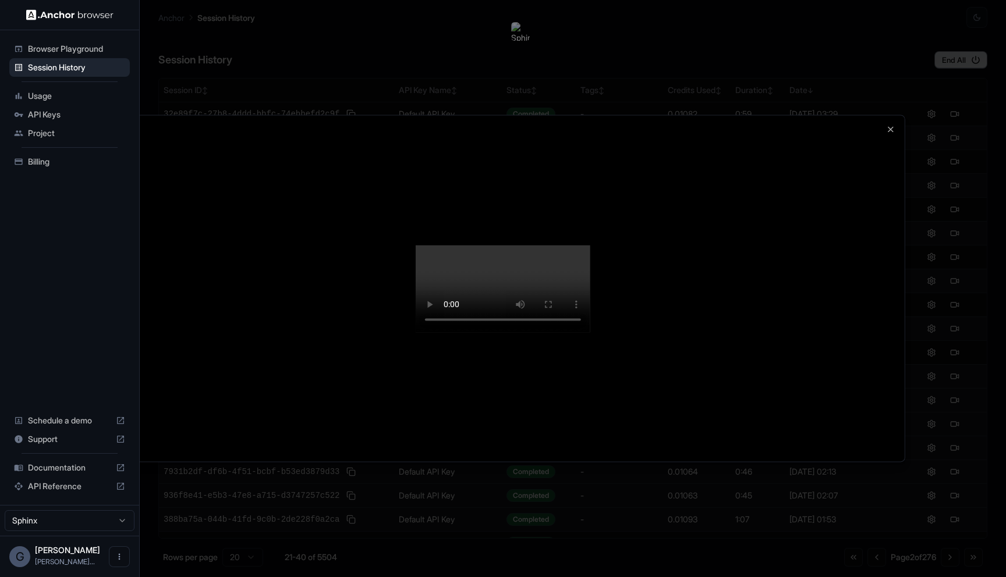
click at [554, 332] on video at bounding box center [503, 288] width 175 height 87
